Goal: Task Accomplishment & Management: Complete application form

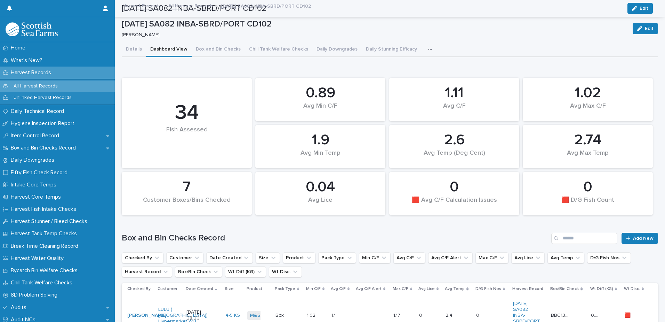
scroll to position [592, 0]
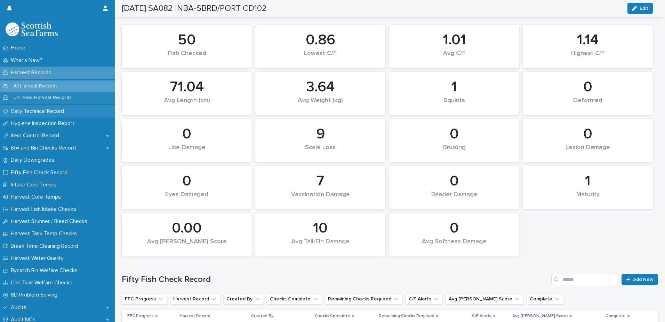
click at [72, 111] on div "Daily Technical Record" at bounding box center [57, 111] width 115 height 12
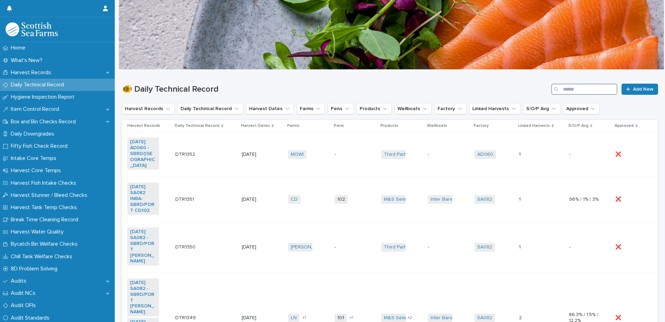
click at [579, 89] on input "Search" at bounding box center [585, 89] width 66 height 11
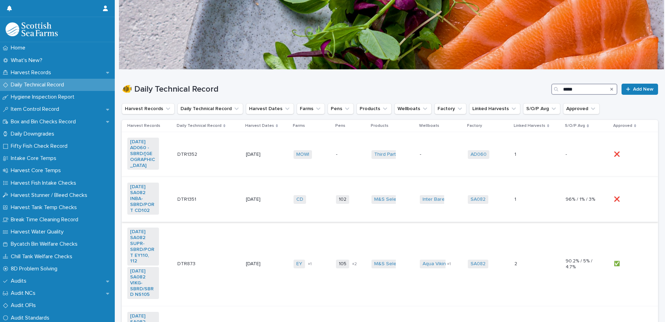
type input "*****"
click at [372, 179] on td "M&S Select + 0" at bounding box center [393, 199] width 48 height 45
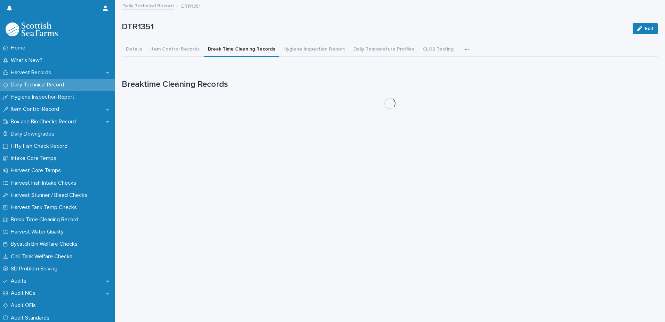
click at [212, 48] on button "Break Time Cleaning Records" at bounding box center [242, 49] width 76 height 15
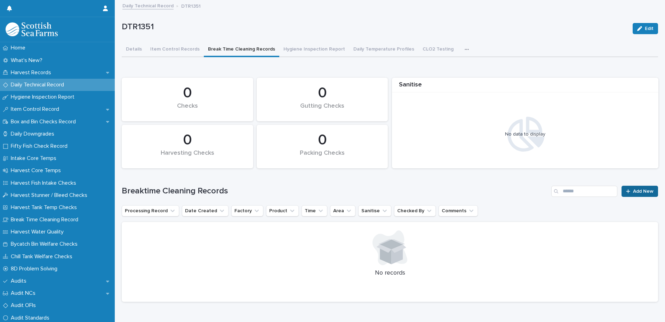
click at [633, 191] on span "Add New" at bounding box center [643, 191] width 21 height 5
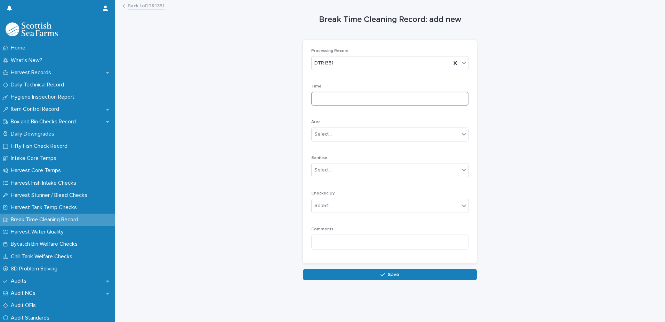
click at [358, 95] on input at bounding box center [389, 99] width 157 height 14
type input "****"
click at [368, 134] on div "Select..." at bounding box center [386, 133] width 148 height 11
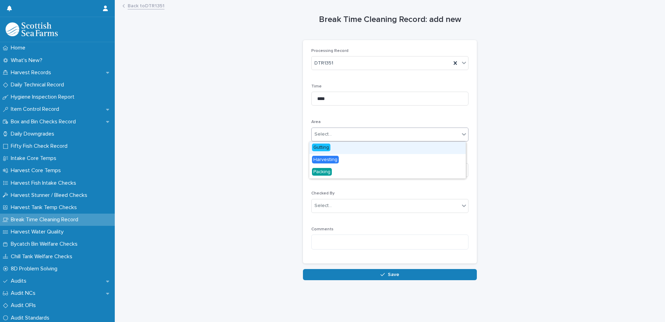
click at [325, 147] on span "Gutting" at bounding box center [321, 147] width 18 height 8
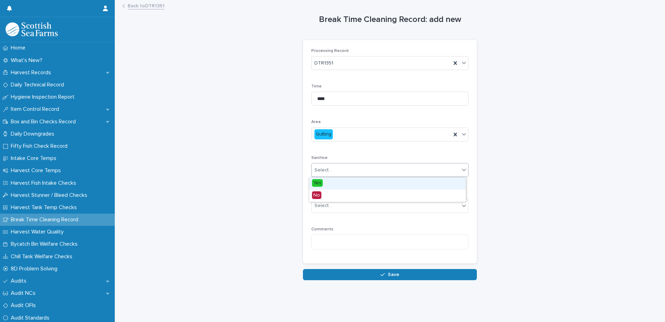
click at [331, 170] on div "Select..." at bounding box center [386, 169] width 148 height 11
click at [325, 181] on div "Yes" at bounding box center [387, 183] width 157 height 12
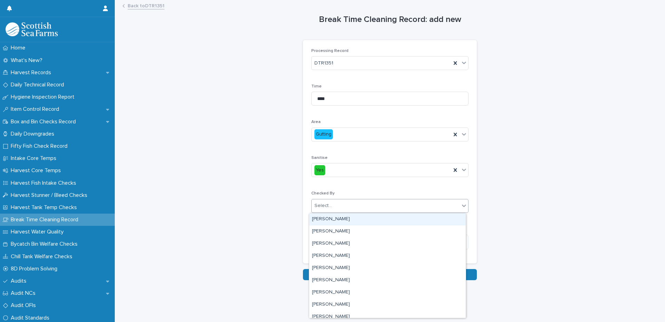
click at [338, 206] on div "Select..." at bounding box center [386, 205] width 148 height 11
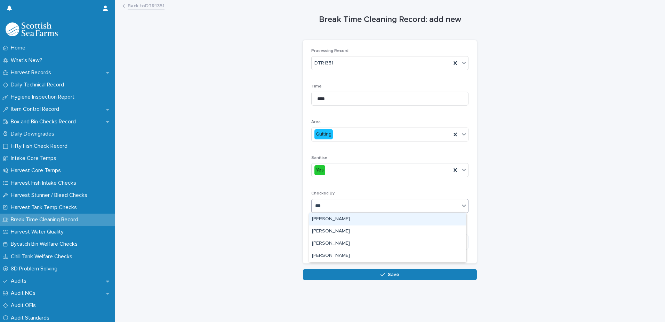
type input "****"
drag, startPoint x: 341, startPoint y: 219, endPoint x: 364, endPoint y: 240, distance: 31.3
click at [341, 219] on div "[PERSON_NAME]" at bounding box center [387, 219] width 157 height 12
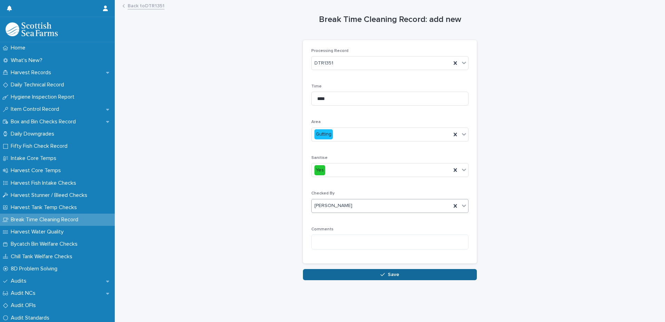
click at [392, 276] on span "Save" at bounding box center [393, 274] width 11 height 5
